Goal: Find specific page/section: Find specific page/section

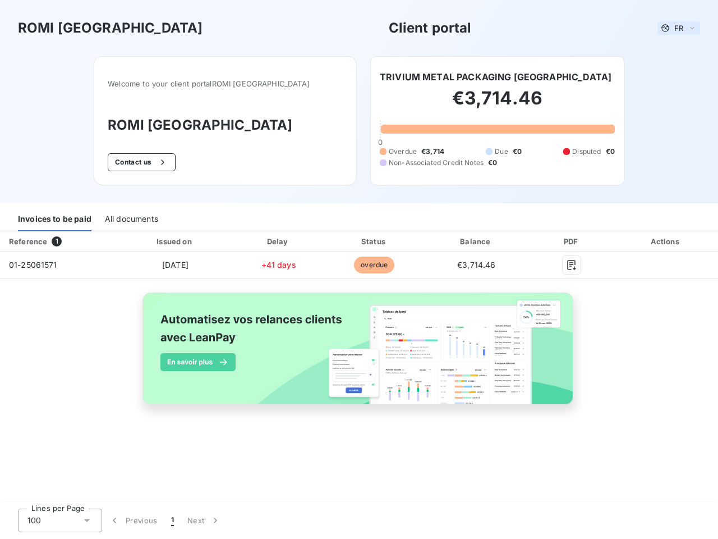
click at [679, 28] on span "FR" at bounding box center [679, 28] width 9 height 9
click at [159, 162] on button "Contact us" at bounding box center [142, 162] width 68 height 18
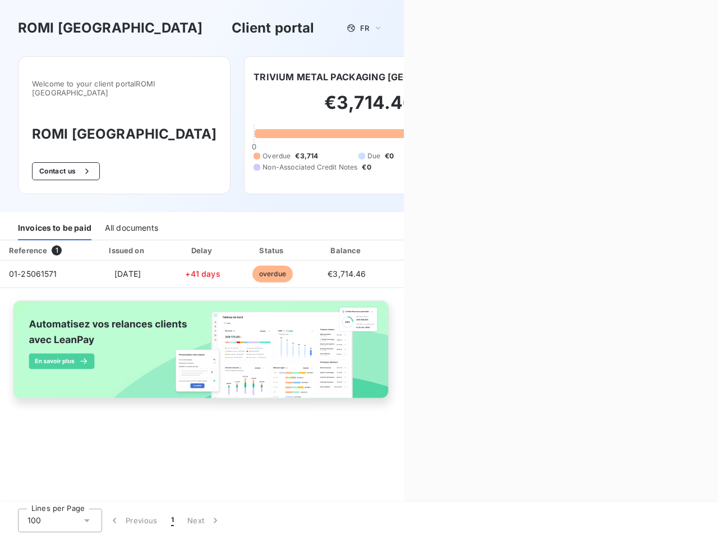
click at [54, 219] on div "Invoices to be paid" at bounding box center [55, 229] width 74 height 24
click at [131, 219] on div "All documents" at bounding box center [131, 229] width 53 height 24
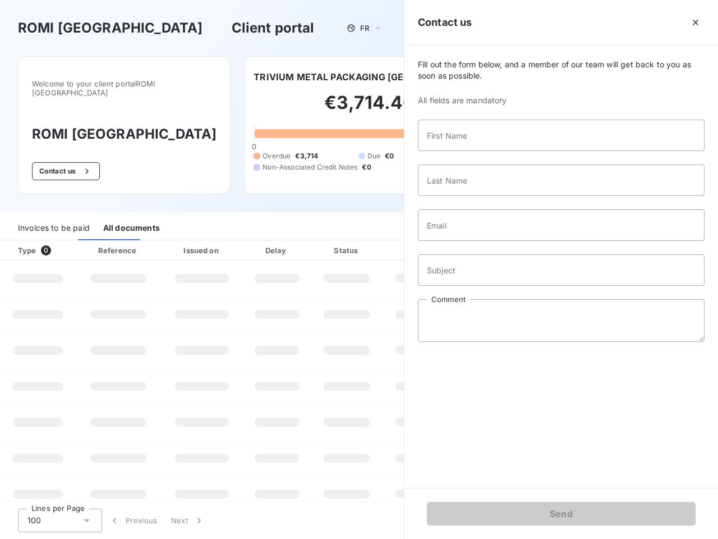
click at [175, 241] on th "Issued on" at bounding box center [202, 250] width 82 height 20
click at [278, 241] on th "Delay" at bounding box center [277, 250] width 68 height 20
click at [374, 241] on th "Status" at bounding box center [346, 250] width 71 height 20
click at [476, 241] on div "Fill out the form below, and a member of our team will get back to you as soon …" at bounding box center [562, 266] width 314 height 442
